Goal: Check status: Check status

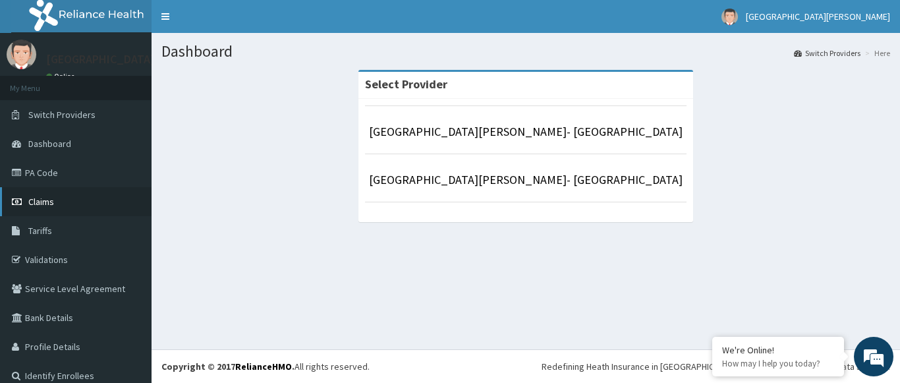
click at [43, 203] on span "Claims" at bounding box center [41, 202] width 26 height 12
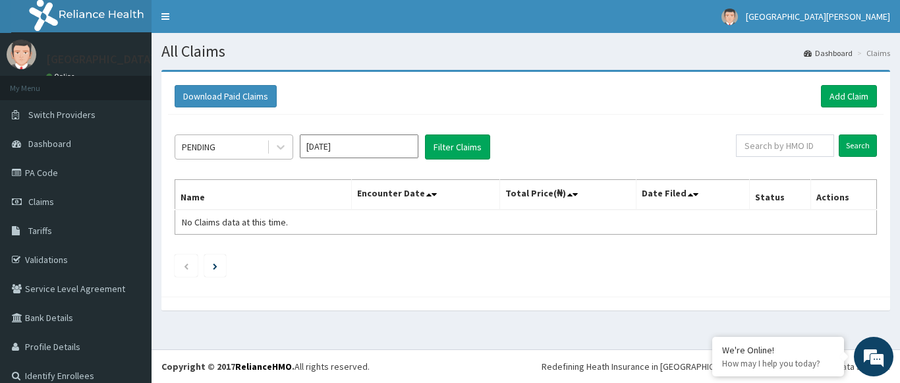
click at [229, 149] on div "PENDING" at bounding box center [221, 146] width 92 height 21
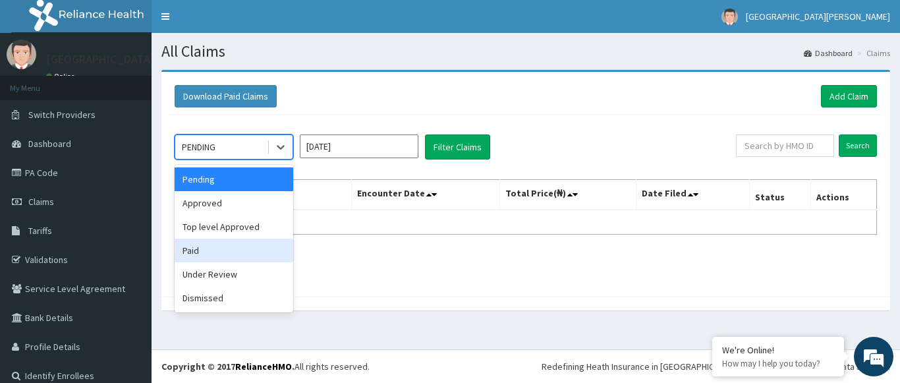
click at [203, 250] on div "Paid" at bounding box center [234, 250] width 119 height 24
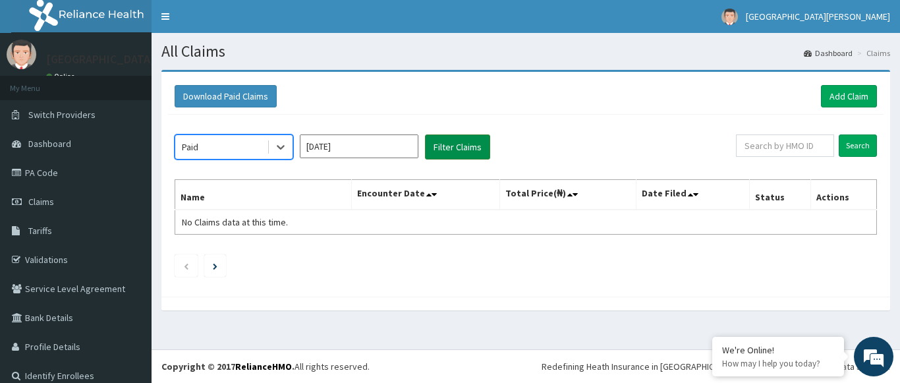
click at [467, 151] on button "Filter Claims" at bounding box center [457, 146] width 65 height 25
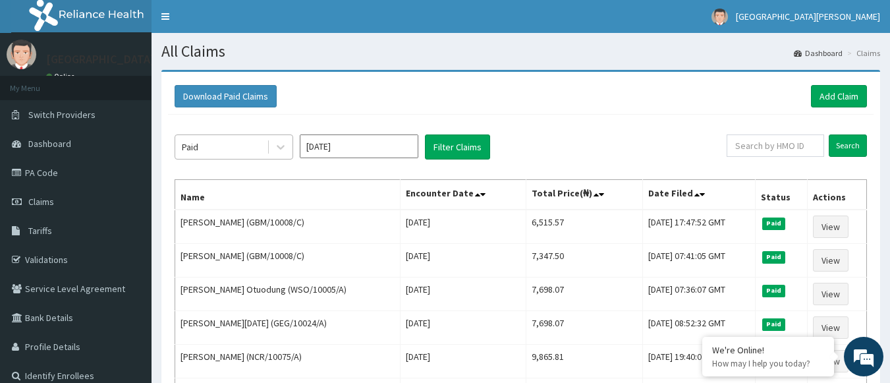
click at [216, 144] on div "Paid" at bounding box center [221, 146] width 92 height 21
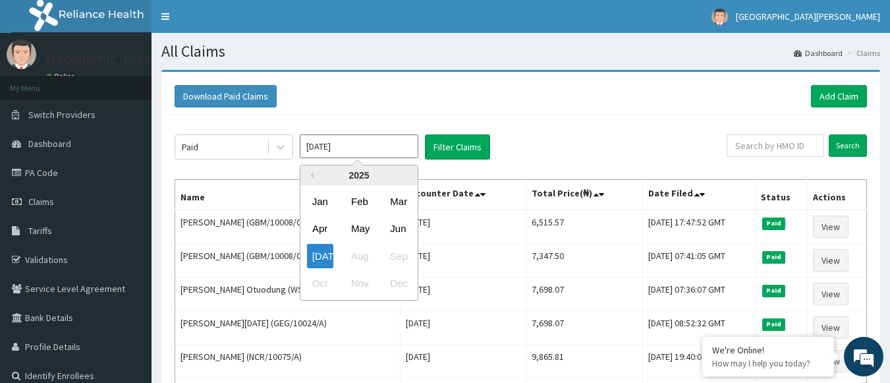
click at [345, 150] on input "[DATE]" at bounding box center [359, 146] width 119 height 24
click at [393, 225] on div "Jun" at bounding box center [398, 229] width 26 height 24
type input "[DATE]"
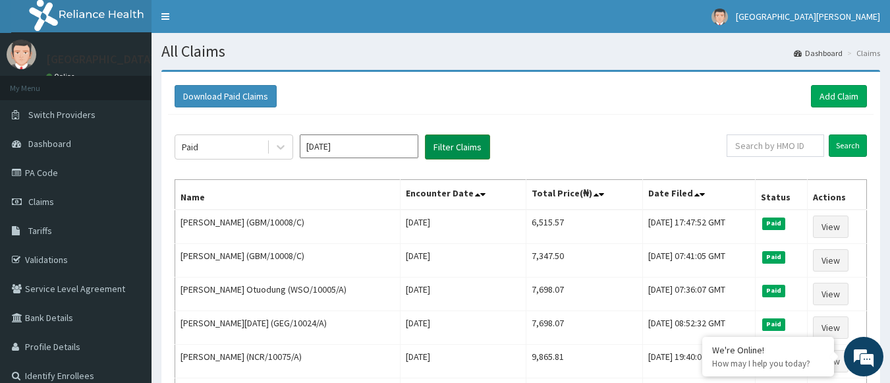
click at [455, 148] on button "Filter Claims" at bounding box center [457, 146] width 65 height 25
